Goal: Navigation & Orientation: Find specific page/section

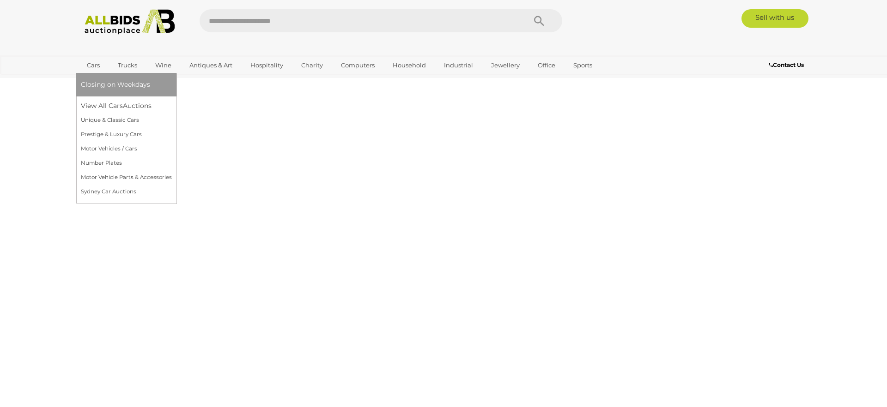
click at [91, 64] on link "Cars" at bounding box center [93, 65] width 25 height 15
click at [105, 189] on link "Sydney Car Auctions" at bounding box center [126, 192] width 91 height 14
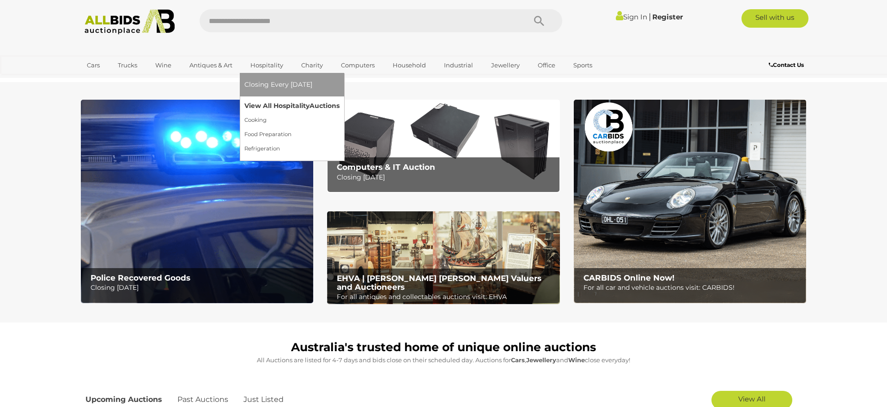
click at [272, 106] on link "View All Hospitality Auctions" at bounding box center [291, 106] width 95 height 14
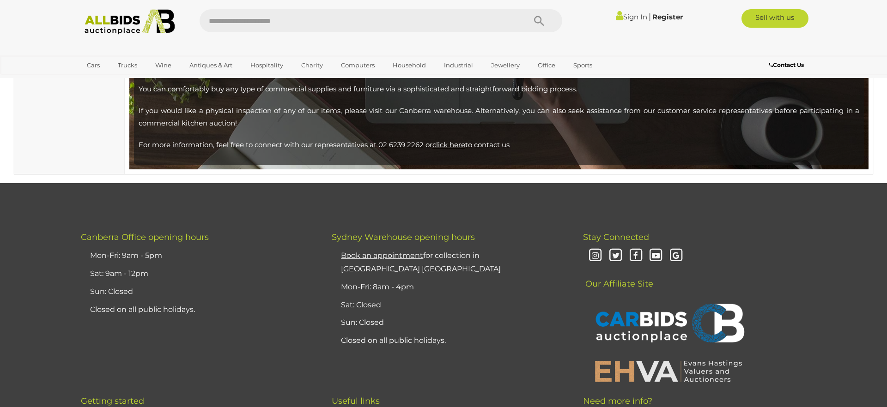
scroll to position [2611, 0]
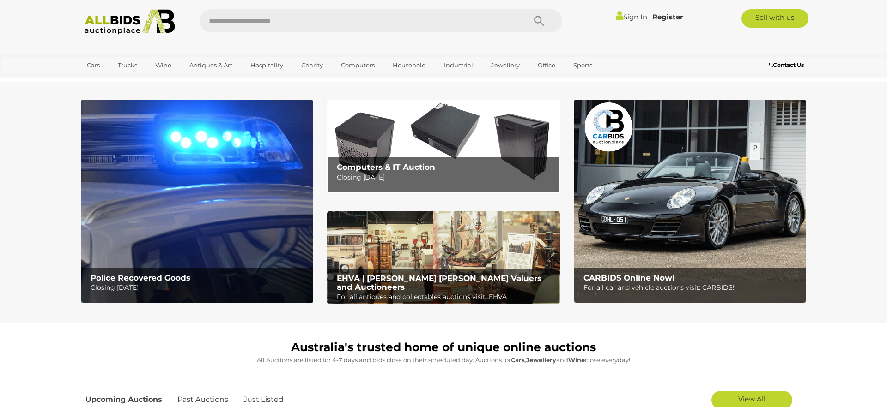
click at [155, 278] on b "Police Recovered Goods" at bounding box center [141, 277] width 100 height 9
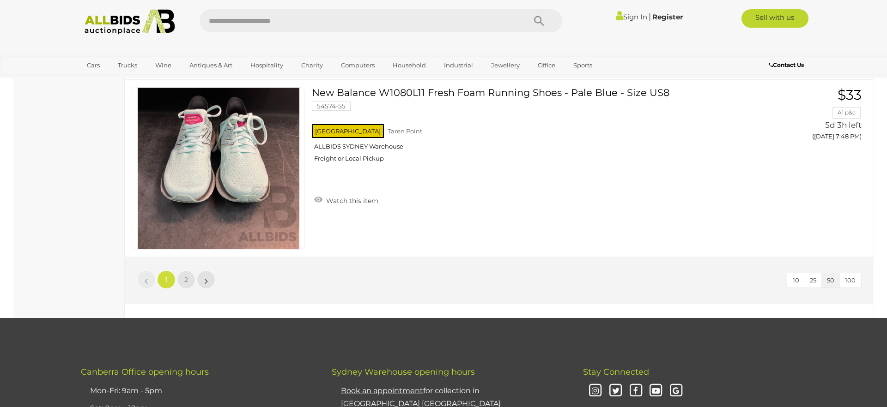
scroll to position [8764, 0]
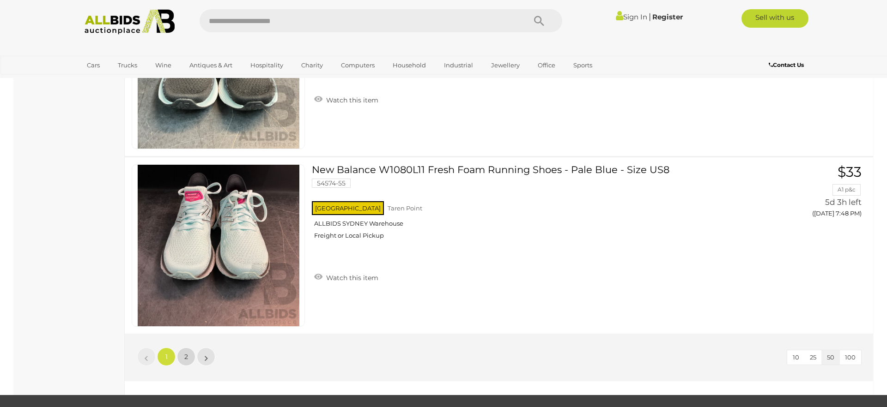
click at [185, 355] on span "2" at bounding box center [186, 357] width 4 height 8
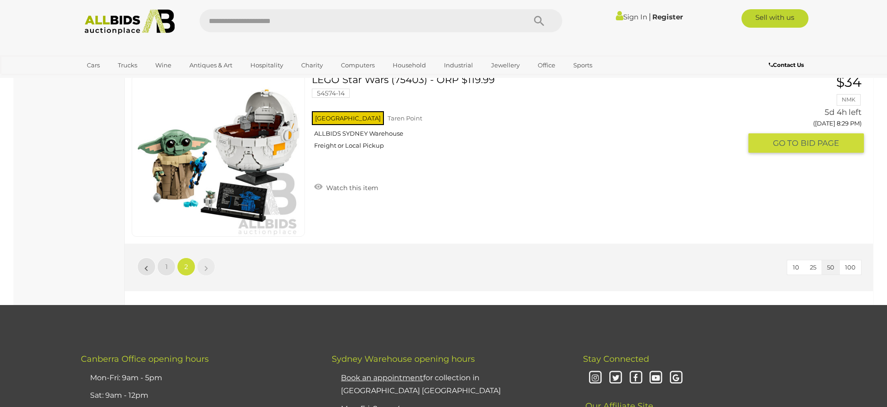
scroll to position [8597, 0]
